Goal: Task Accomplishment & Management: Use online tool/utility

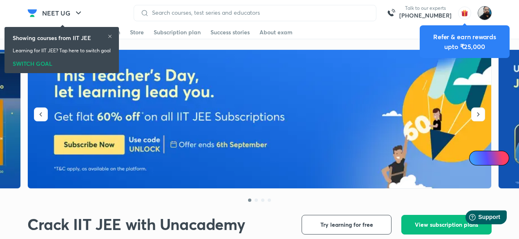
click at [489, 13] on img at bounding box center [485, 13] width 14 height 14
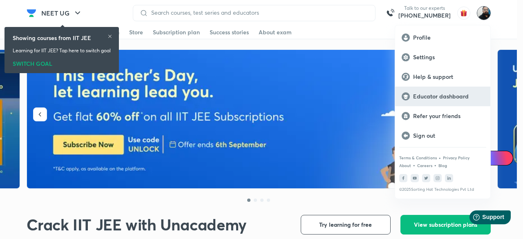
click at [437, 98] on p "Educator dashboard" at bounding box center [448, 96] width 71 height 7
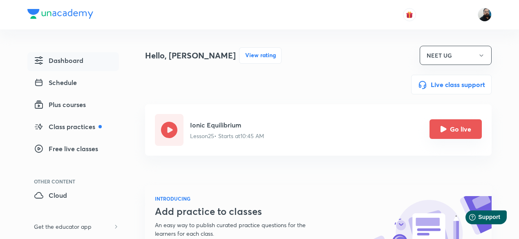
click at [445, 131] on icon "Go live" at bounding box center [444, 129] width 6 height 6
